Goal: Check status: Check status

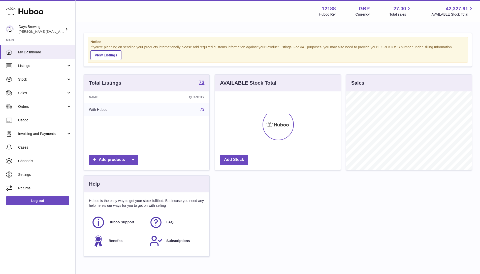
scroll to position [79, 126]
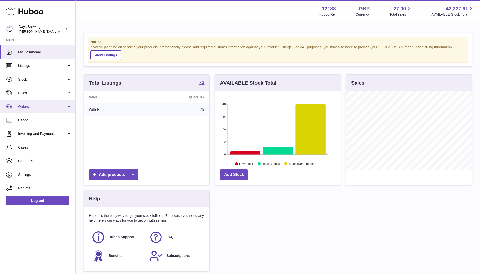
click at [24, 106] on span "Orders" at bounding box center [42, 106] width 48 height 5
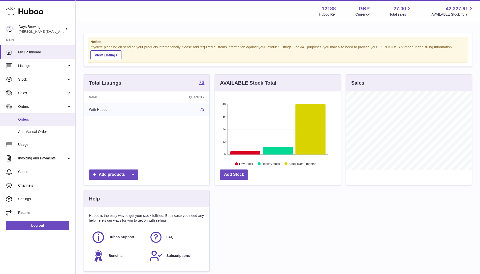
drag, startPoint x: 25, startPoint y: 119, endPoint x: 61, endPoint y: 114, distance: 36.3
click at [25, 119] on span "Orders" at bounding box center [44, 119] width 53 height 5
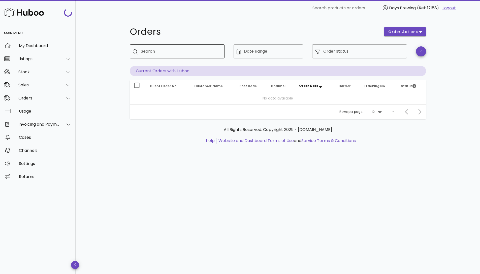
click at [194, 53] on input "Search" at bounding box center [181, 51] width 80 height 8
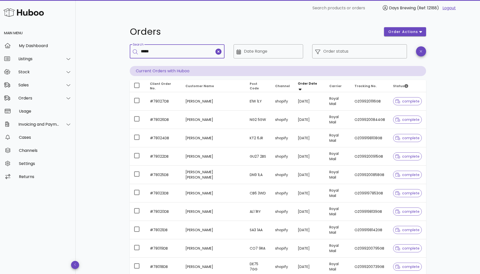
type input "*****"
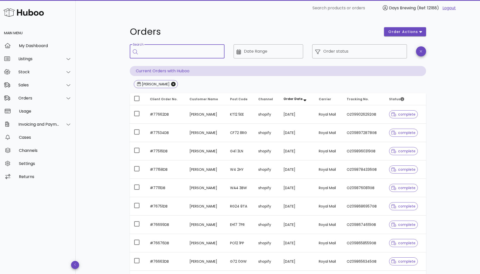
click at [167, 46] on div "Search" at bounding box center [181, 51] width 80 height 14
type input "*******"
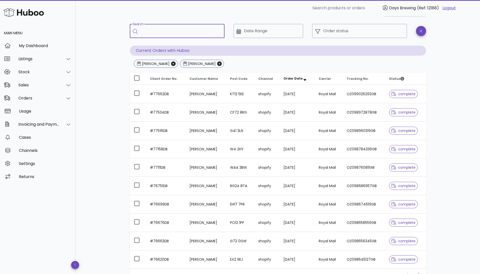
scroll to position [71, 0]
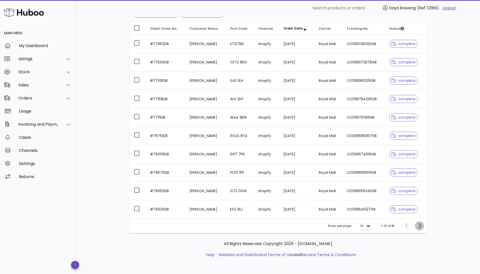
click at [419, 225] on icon "Next page" at bounding box center [419, 226] width 6 height 6
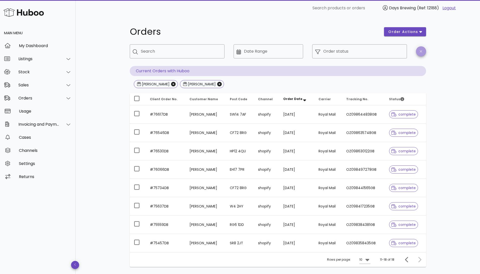
click at [422, 54] on button "button" at bounding box center [421, 51] width 10 height 10
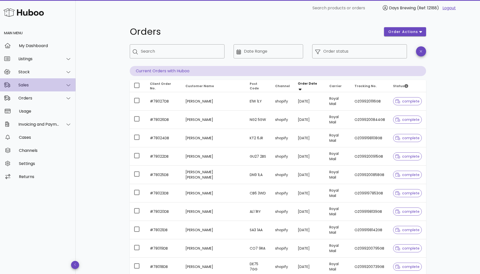
click at [44, 86] on div "Sales" at bounding box center [38, 85] width 41 height 5
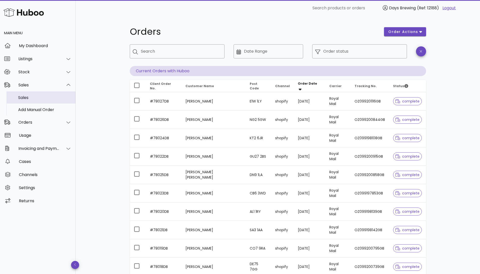
click at [26, 96] on div "Sales" at bounding box center [44, 97] width 53 height 5
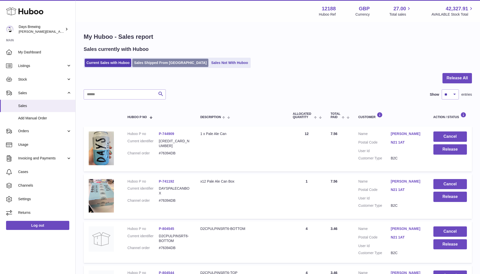
click at [159, 66] on link "Sales Shipped From Huboo" at bounding box center [170, 63] width 76 height 8
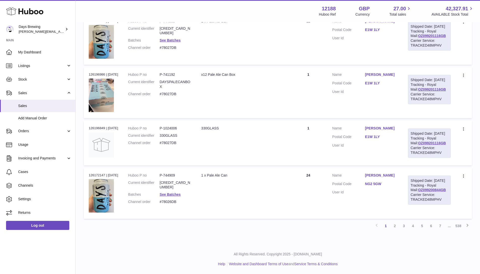
scroll to position [424, 0]
click at [402, 230] on link "3" at bounding box center [403, 225] width 9 height 9
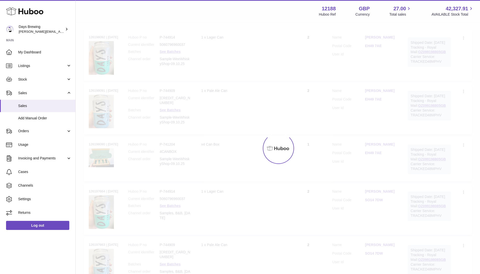
scroll to position [23, 0]
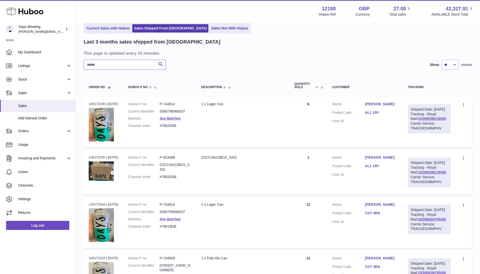
click at [135, 64] on input "text" at bounding box center [125, 65] width 82 height 10
type input "*****"
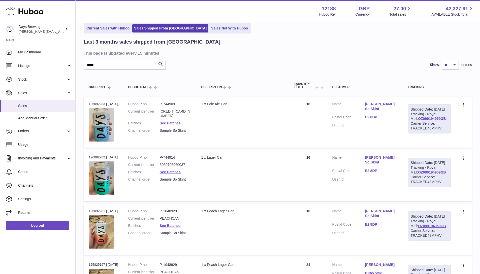
click at [425, 121] on link "OZ099194959GB" at bounding box center [432, 119] width 28 height 4
